Goal: Transaction & Acquisition: Purchase product/service

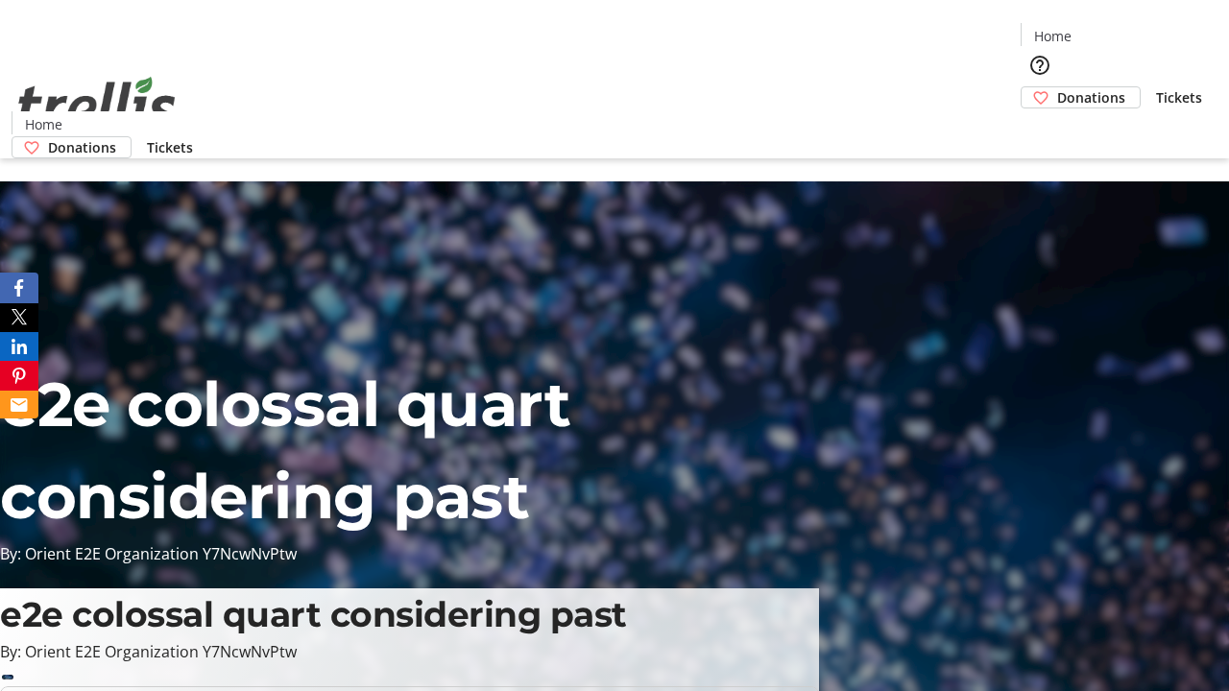
click at [1156, 87] on span "Tickets" at bounding box center [1179, 97] width 46 height 20
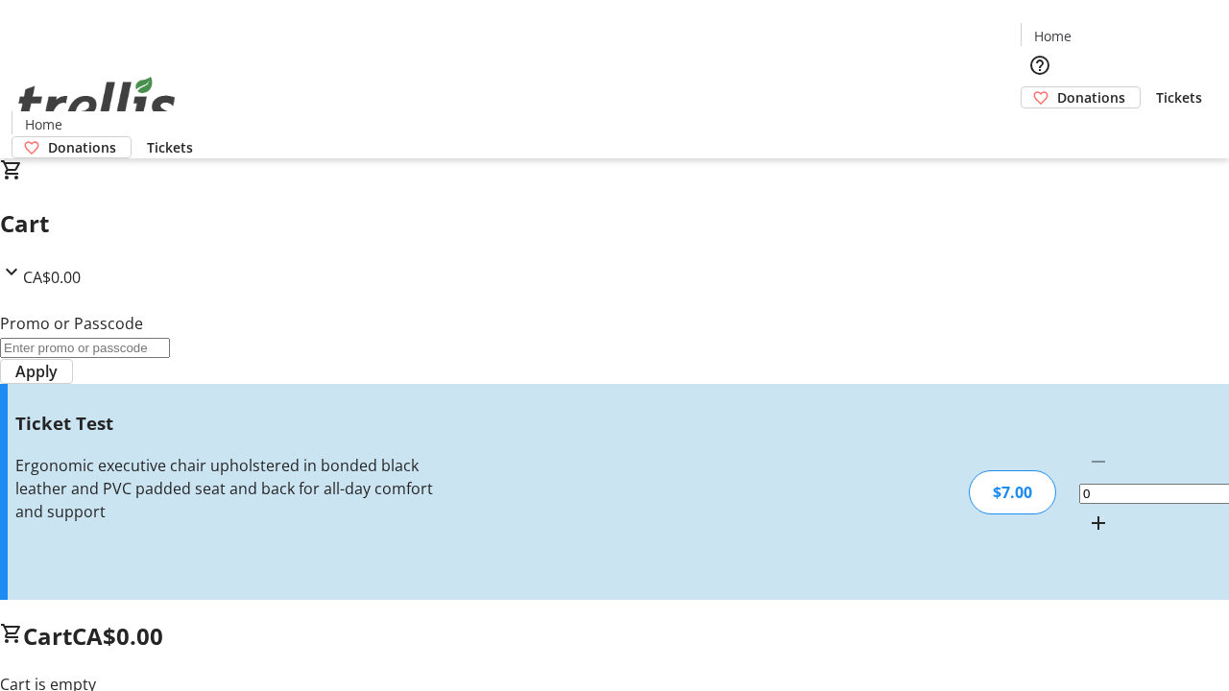
click at [1087, 512] on mat-icon "Increment by one" at bounding box center [1098, 523] width 23 height 23
type input "1"
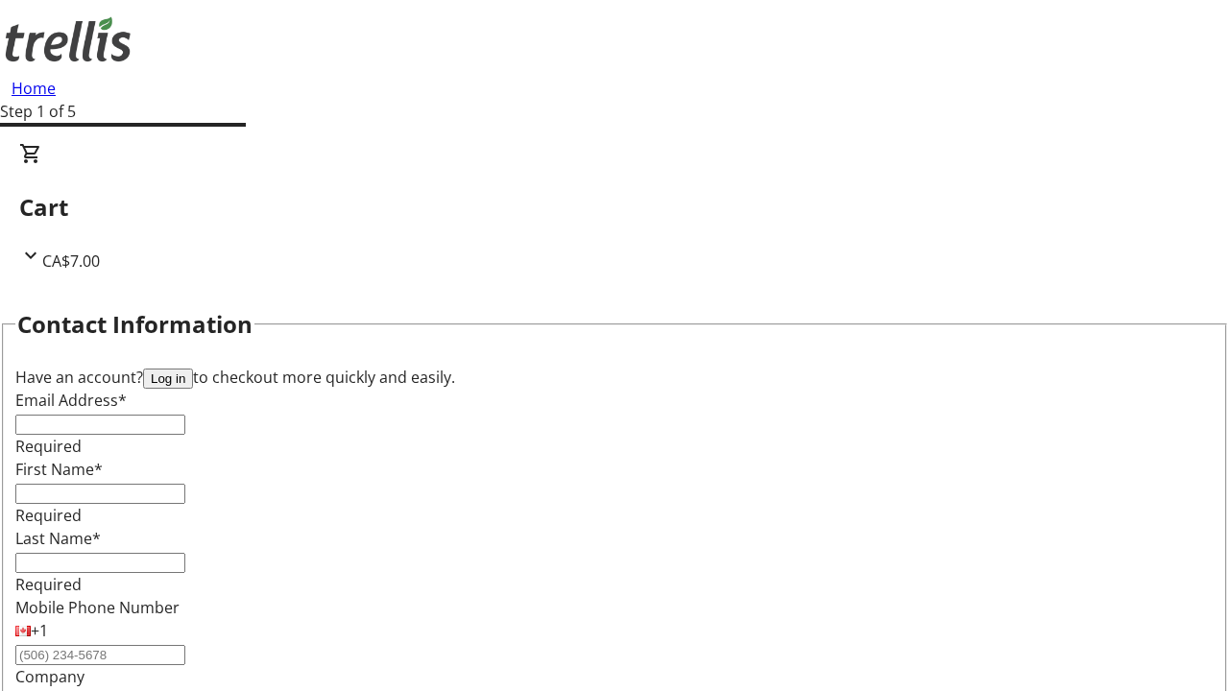
click at [193, 369] on button "Log in" at bounding box center [168, 379] width 50 height 20
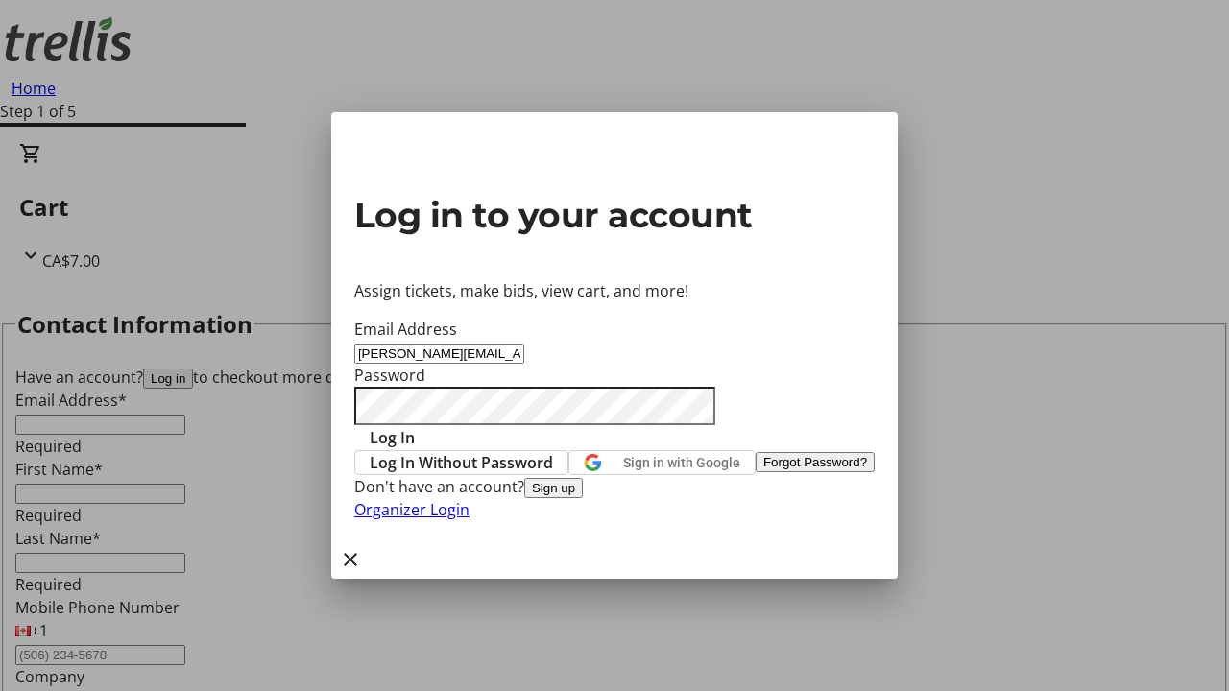
type input "[PERSON_NAME][EMAIL_ADDRESS][DOMAIN_NAME]"
click at [415, 426] on span "Log In" at bounding box center [392, 437] width 45 height 23
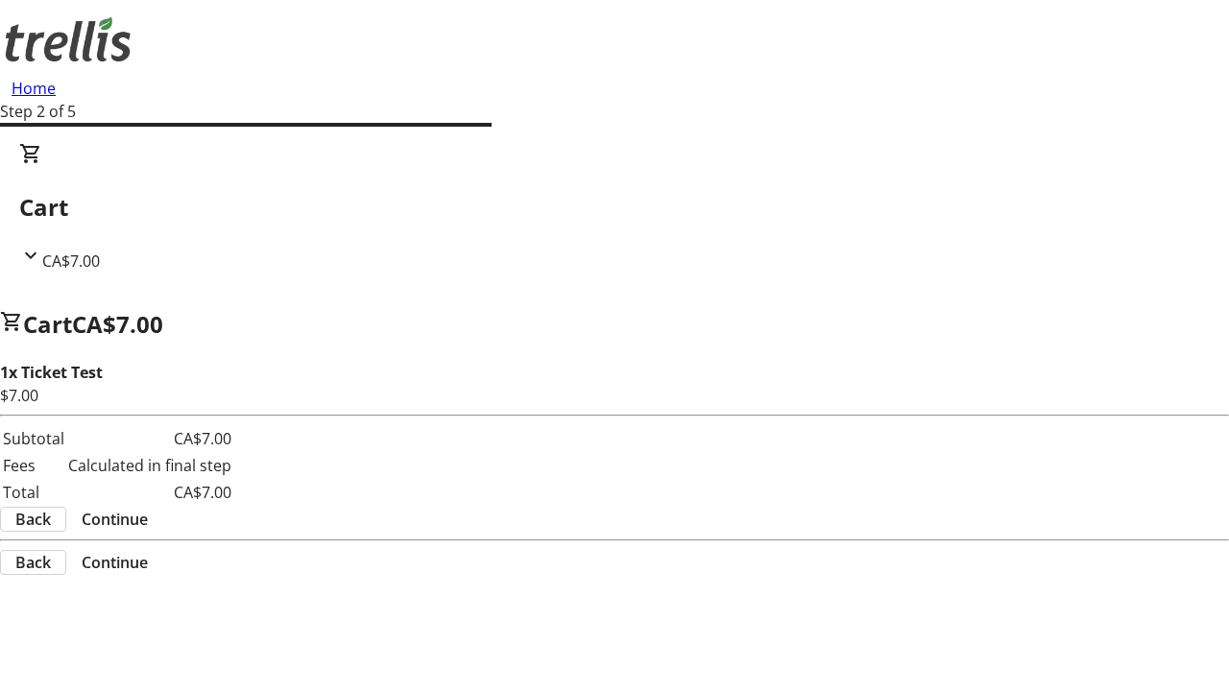
click at [148, 508] on span "Continue" at bounding box center [115, 519] width 66 height 23
